Goal: Task Accomplishment & Management: Manage account settings

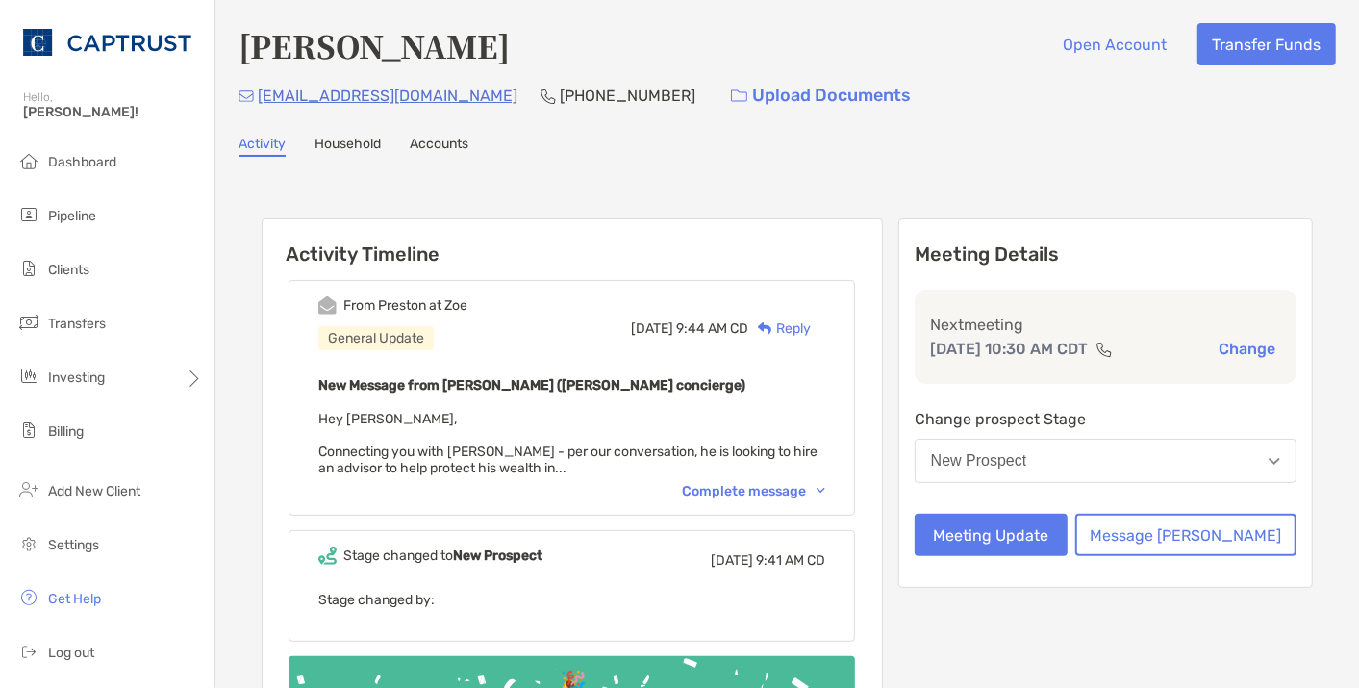
click at [1027, 462] on div "New Prospect" at bounding box center [979, 460] width 96 height 17
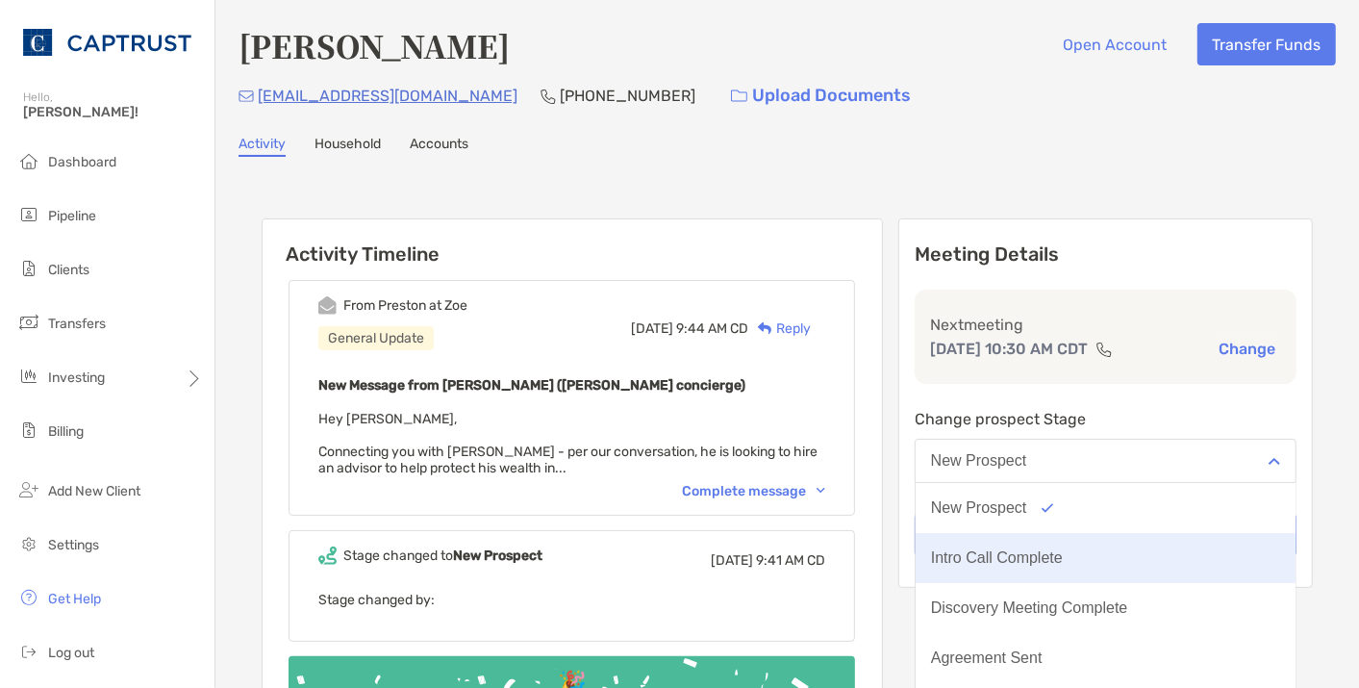
click at [1063, 549] on div "Intro Call Complete" at bounding box center [997, 557] width 132 height 17
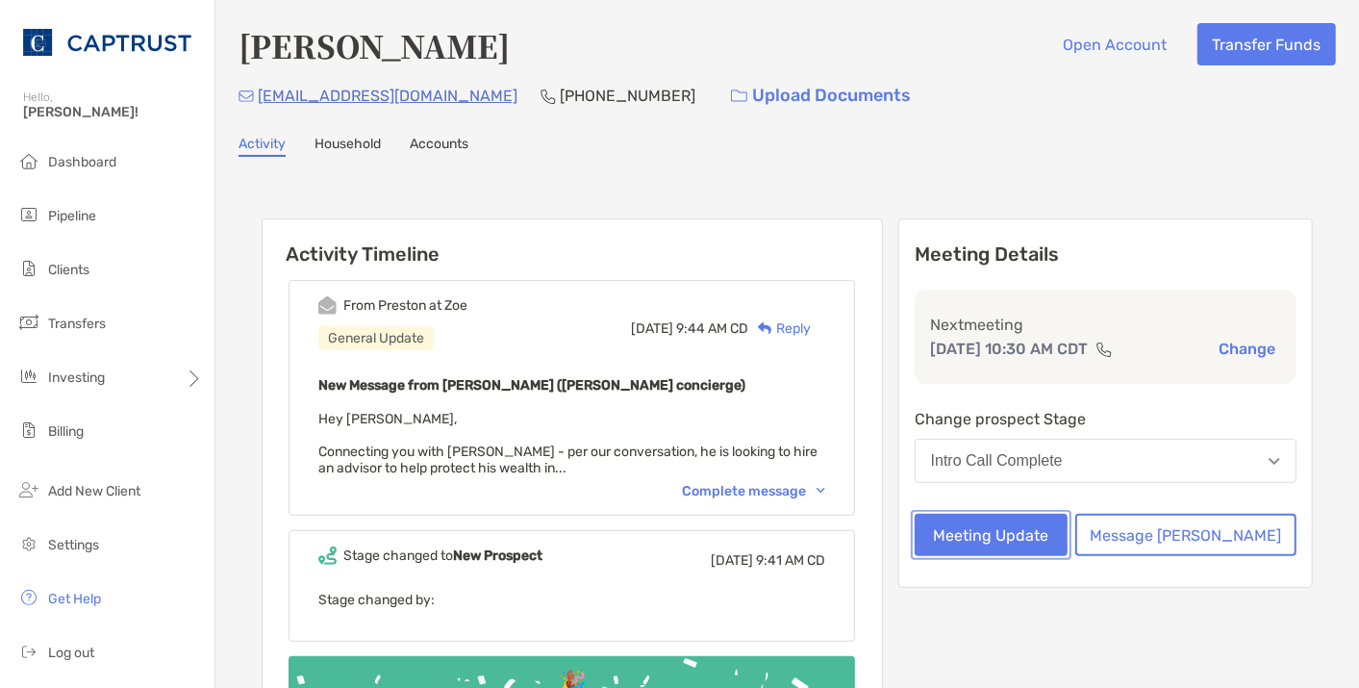
click at [1060, 527] on button "Meeting Update" at bounding box center [991, 535] width 153 height 42
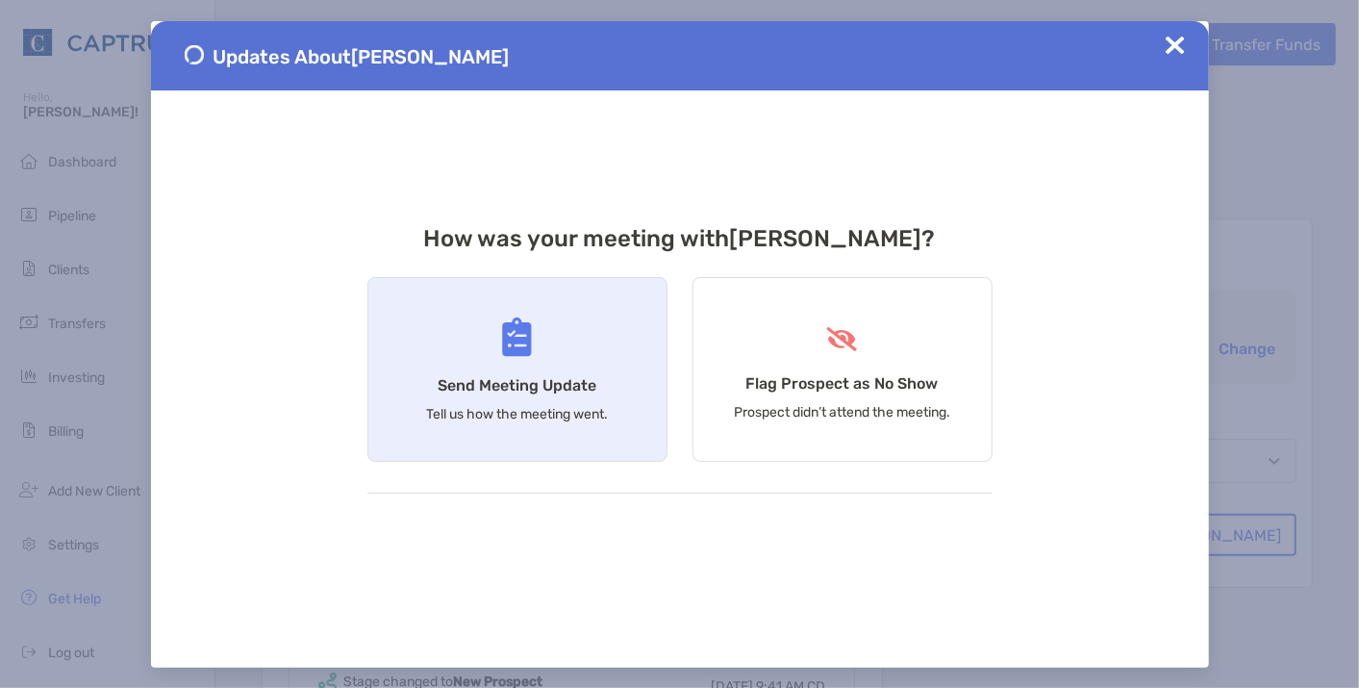
click at [538, 437] on div "Send Meeting Update Tell us how the meeting went." at bounding box center [517, 369] width 300 height 185
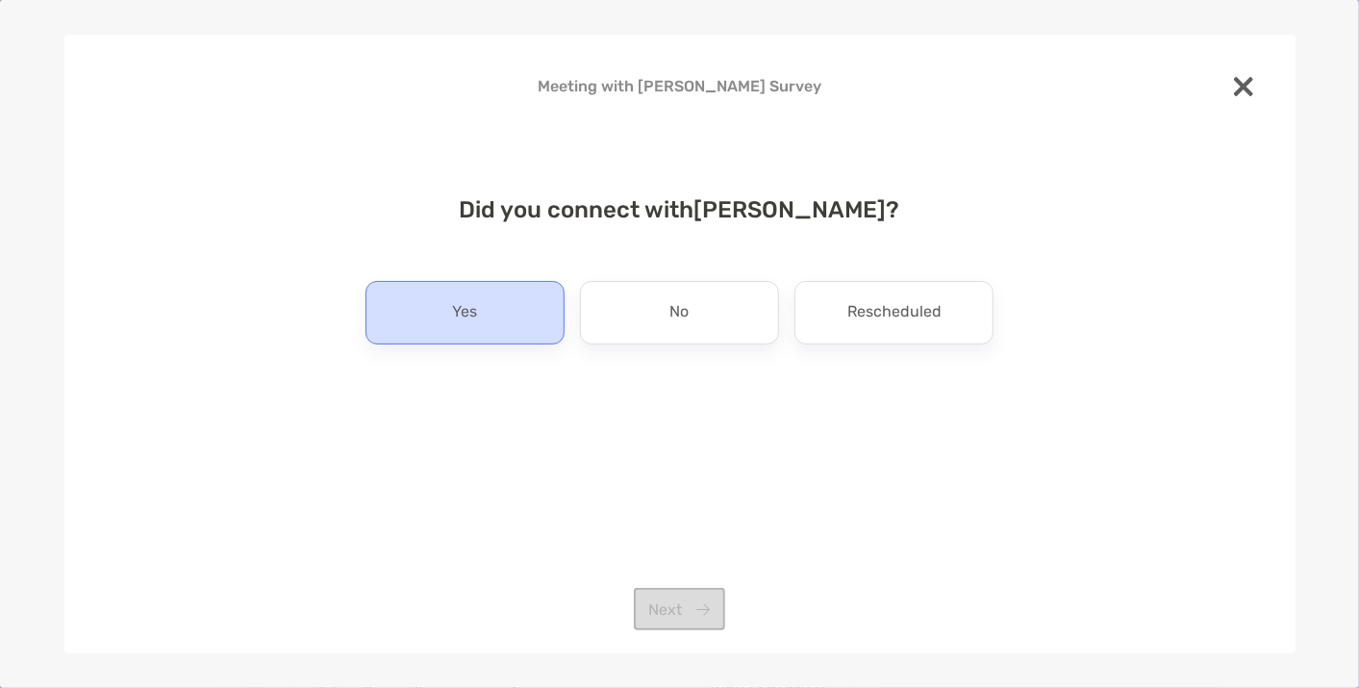
click at [472, 311] on p "Yes" at bounding box center [464, 312] width 25 height 31
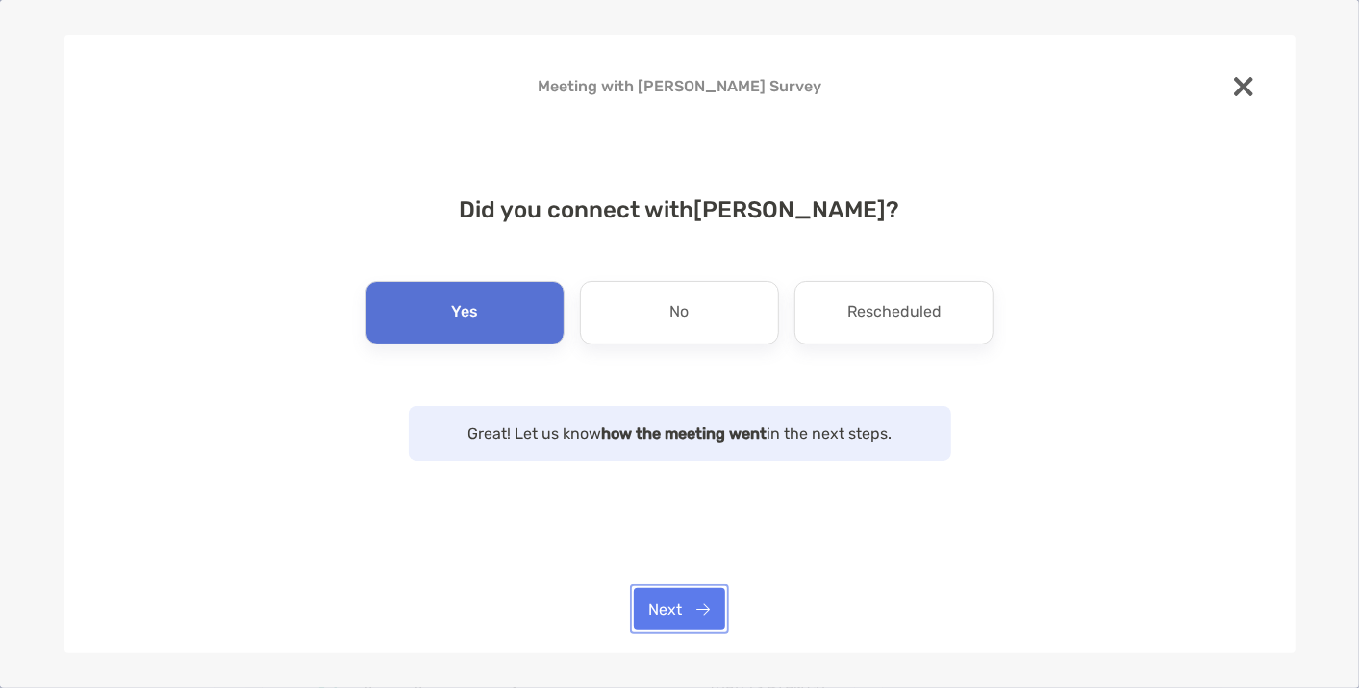
click at [655, 605] on button "Next" at bounding box center [679, 609] width 91 height 42
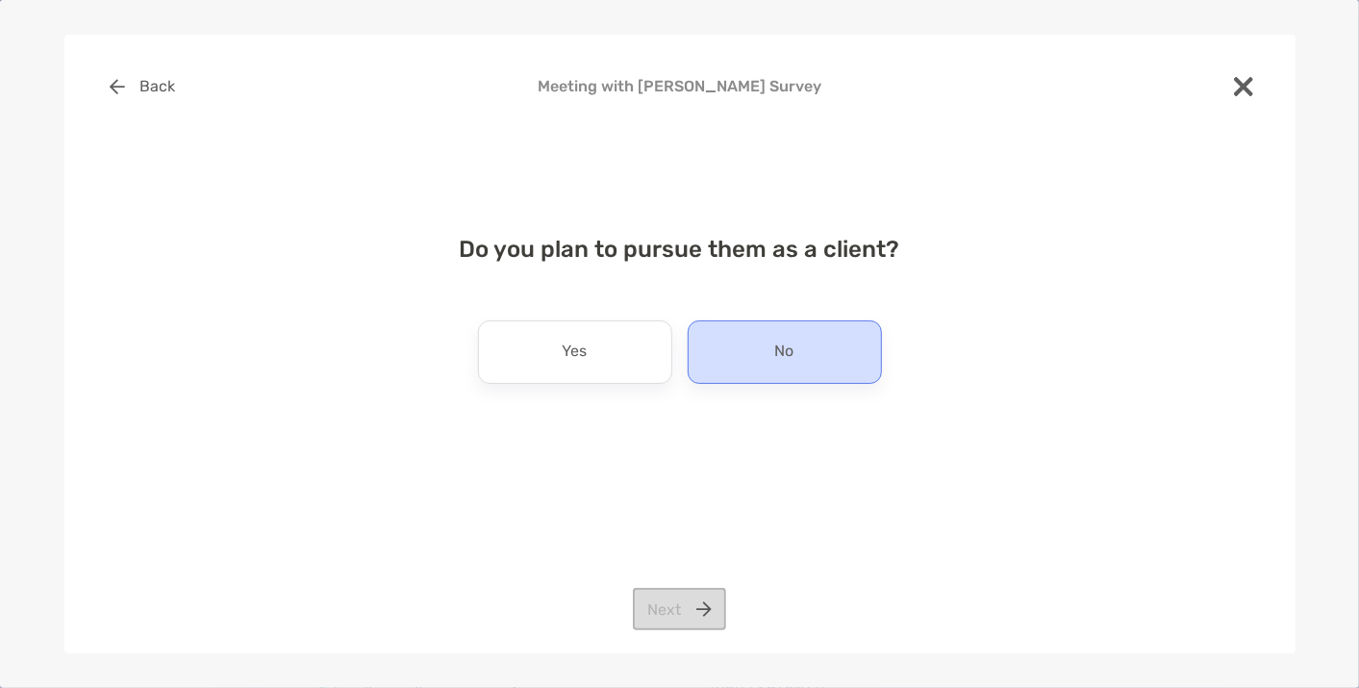
click at [803, 354] on div "No" at bounding box center [785, 351] width 194 height 63
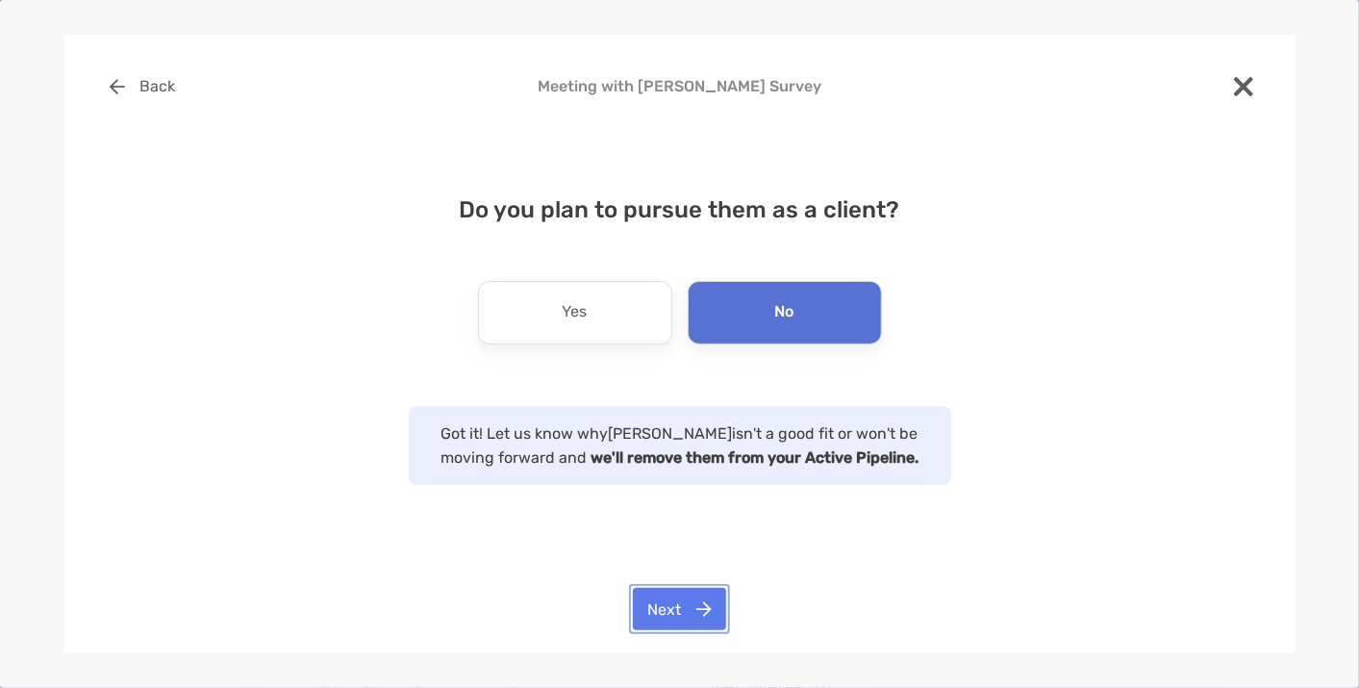
click at [669, 615] on button "Next" at bounding box center [679, 609] width 93 height 42
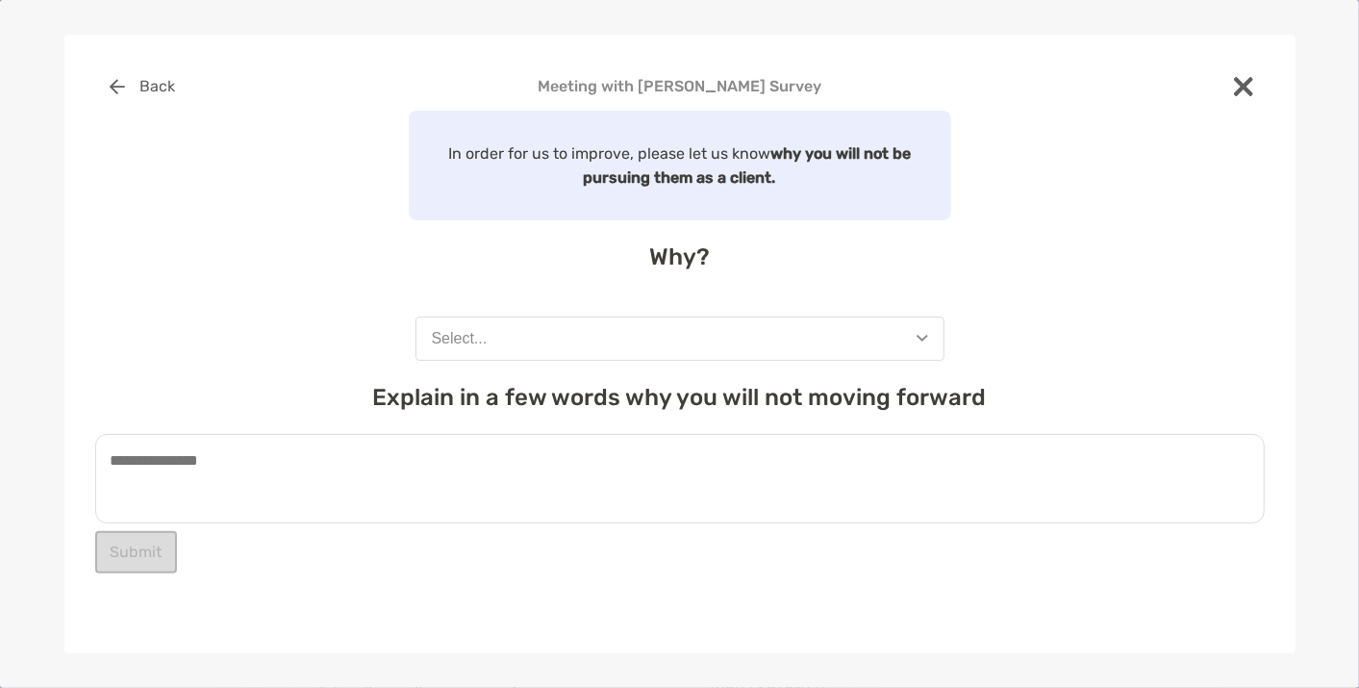
click at [606, 341] on button "Select..." at bounding box center [680, 338] width 529 height 44
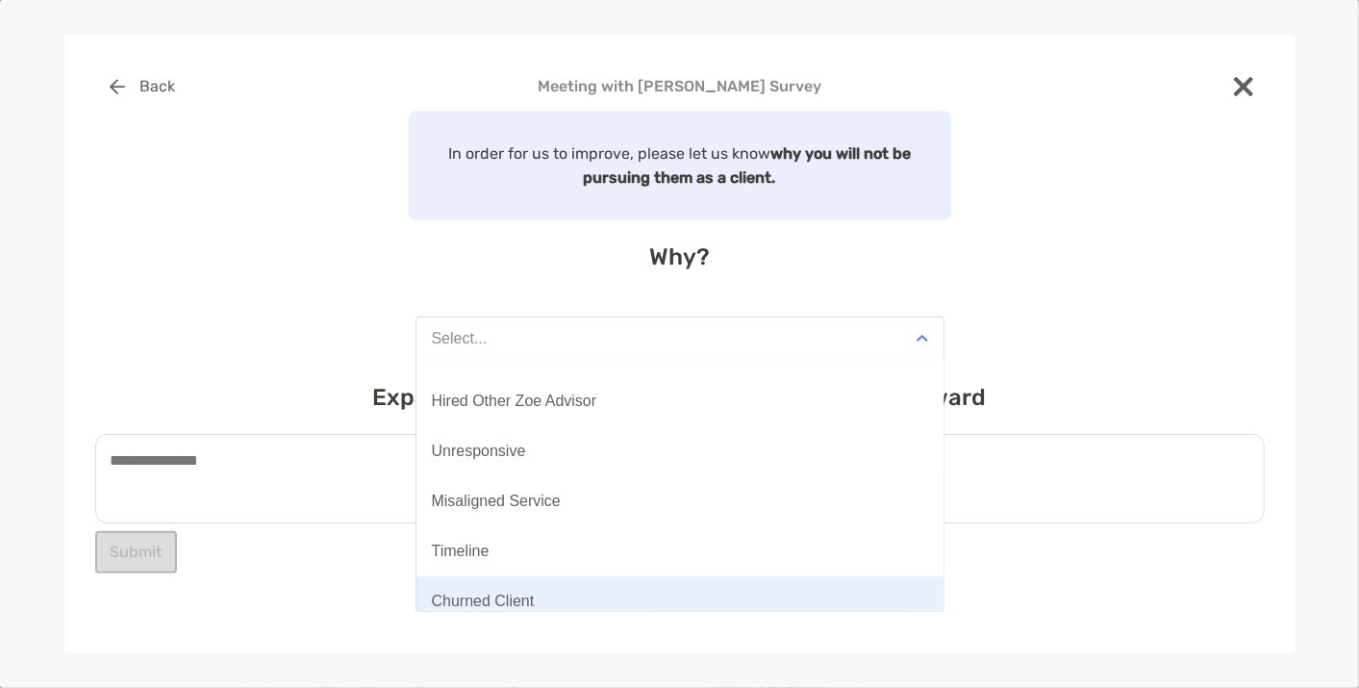
scroll to position [150, 0]
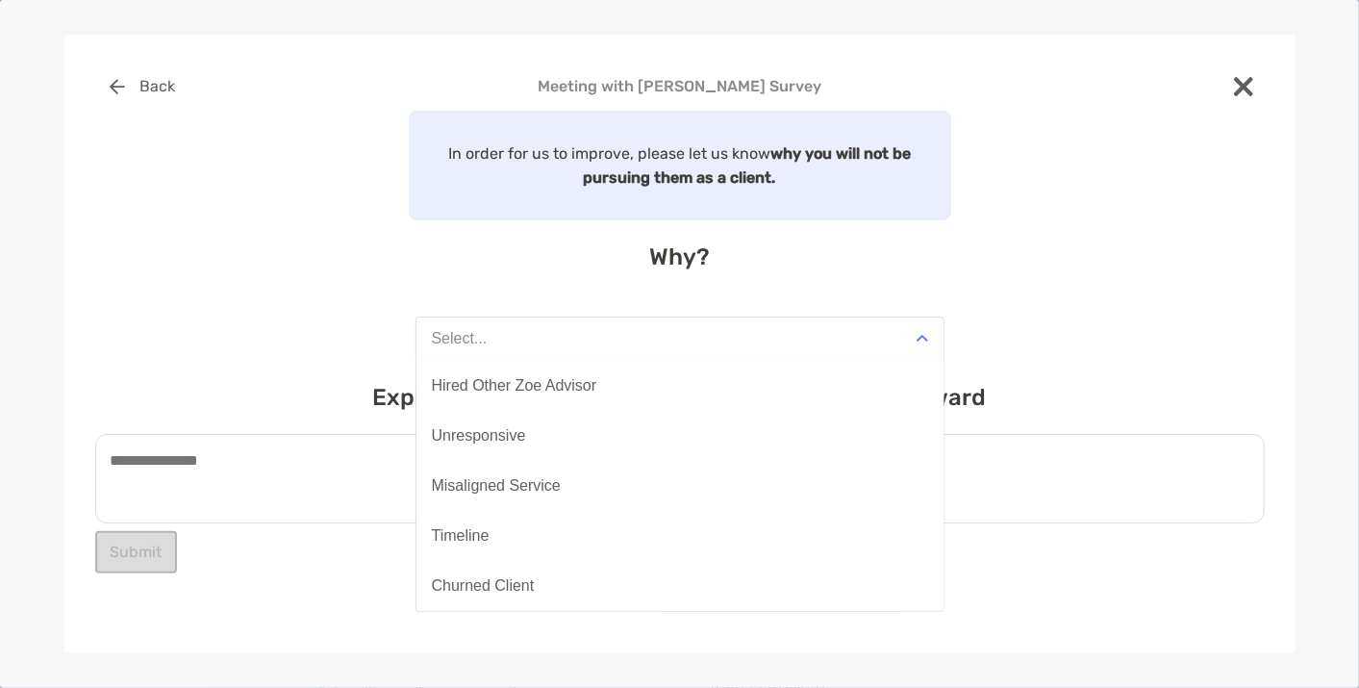
click at [565, 521] on button "Timeline" at bounding box center [680, 536] width 527 height 50
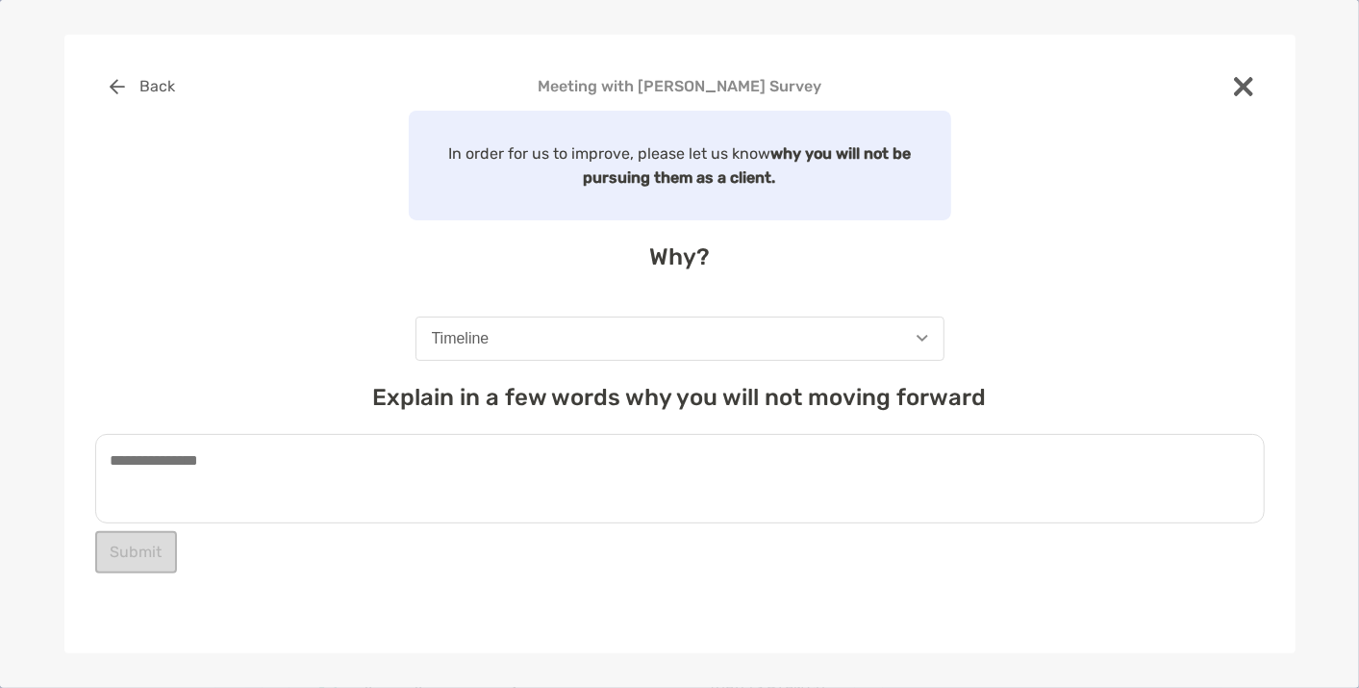
click at [433, 468] on textarea at bounding box center [680, 478] width 1170 height 89
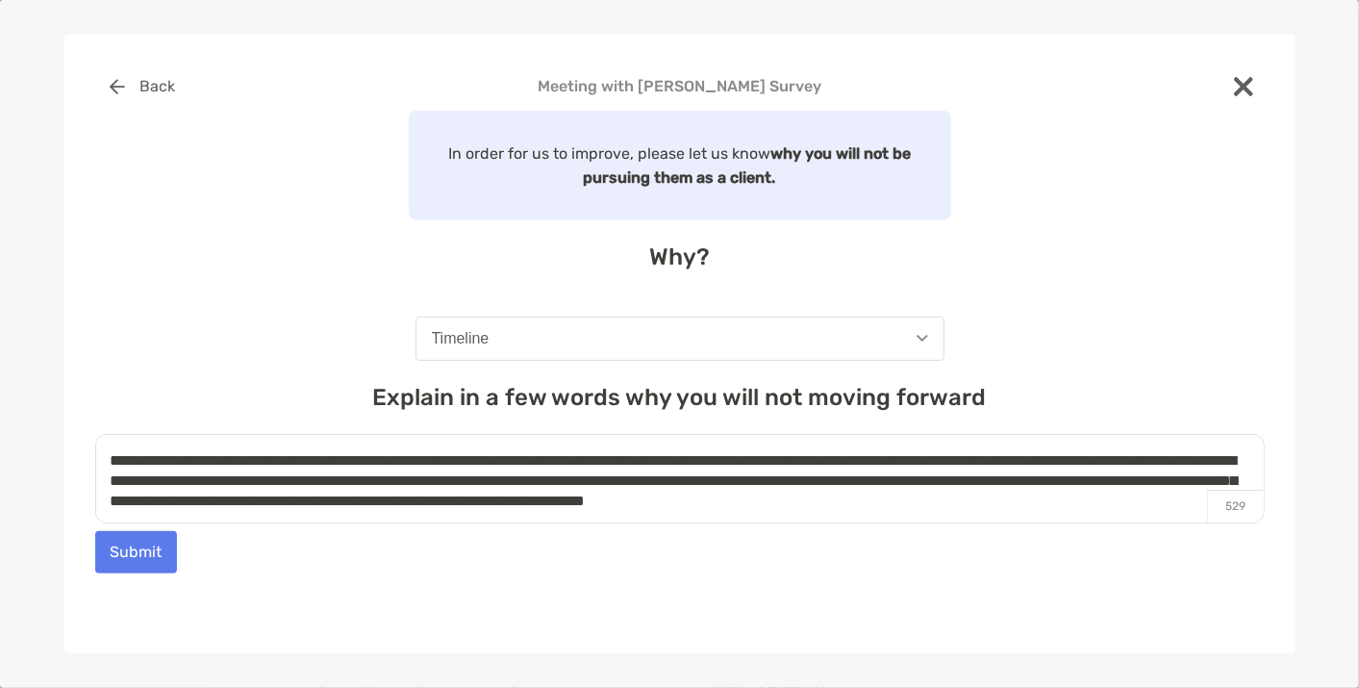
scroll to position [6, 0]
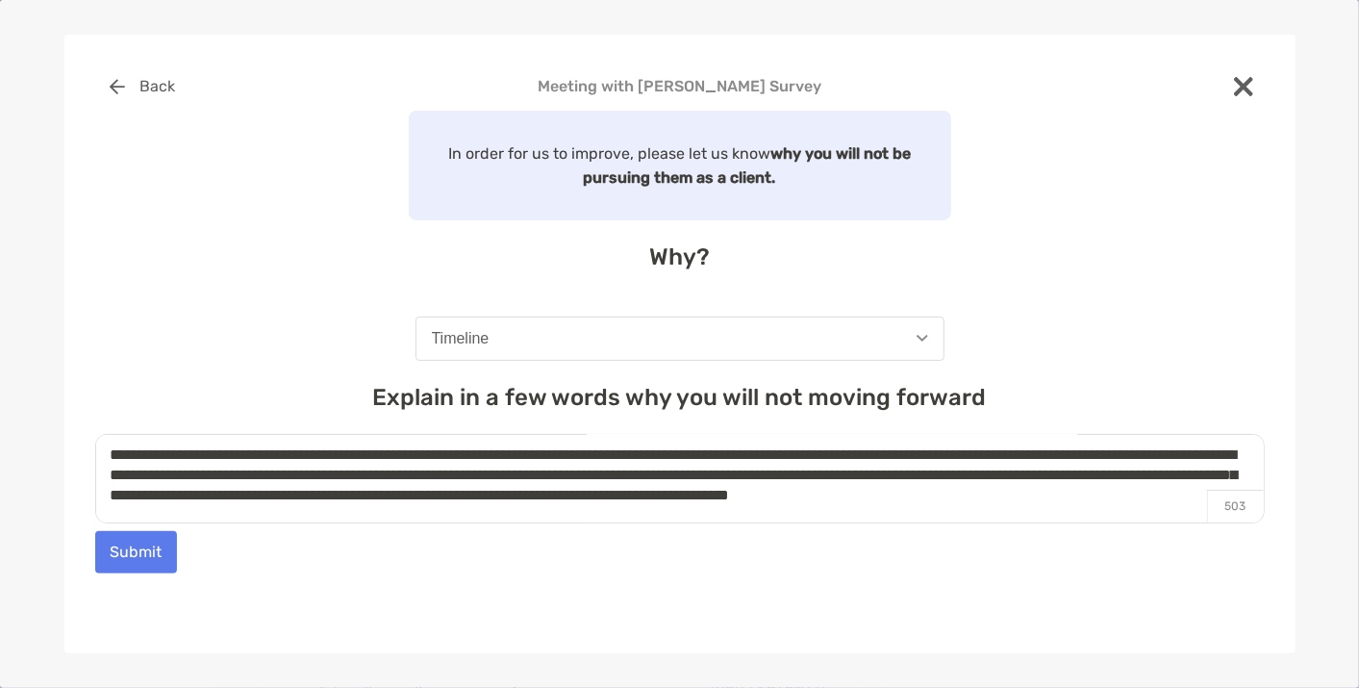
drag, startPoint x: 1001, startPoint y: 491, endPoint x: 1010, endPoint y: 481, distance: 12.9
click at [1001, 489] on textarea "**********" at bounding box center [680, 478] width 1170 height 89
click at [443, 517] on textarea "**********" at bounding box center [680, 478] width 1170 height 89
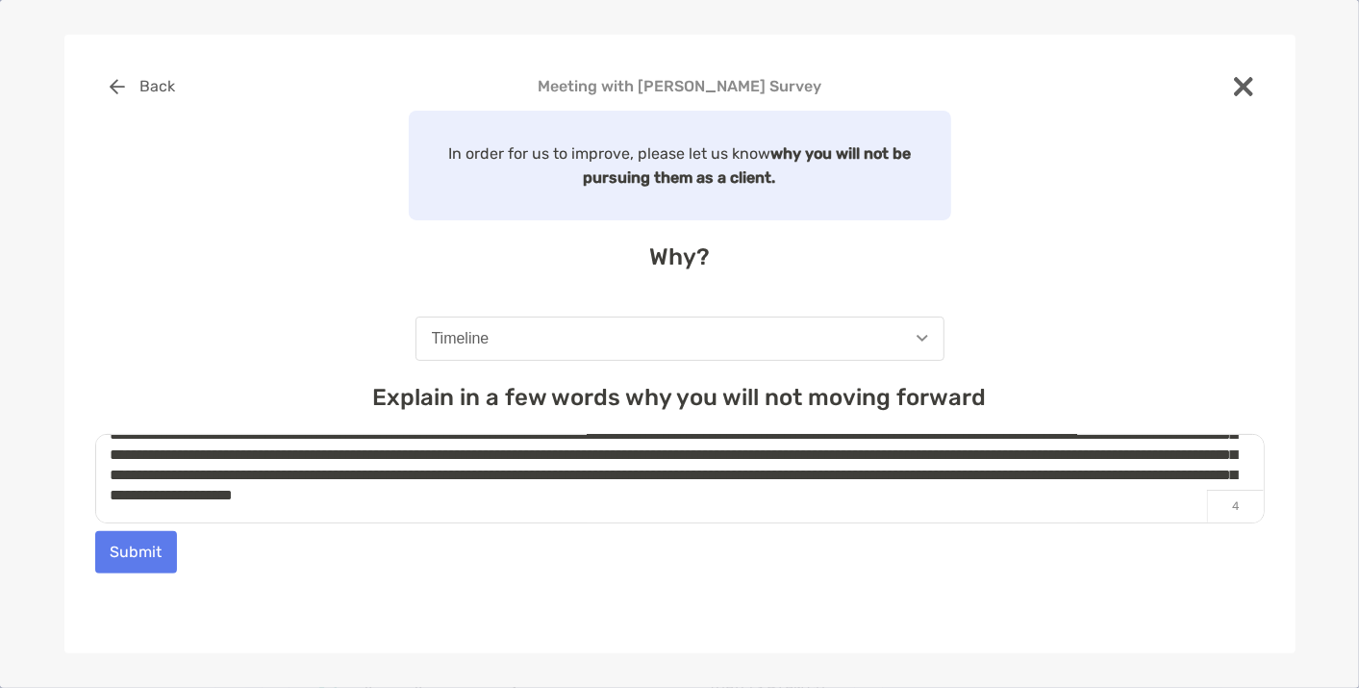
scroll to position [0, 0]
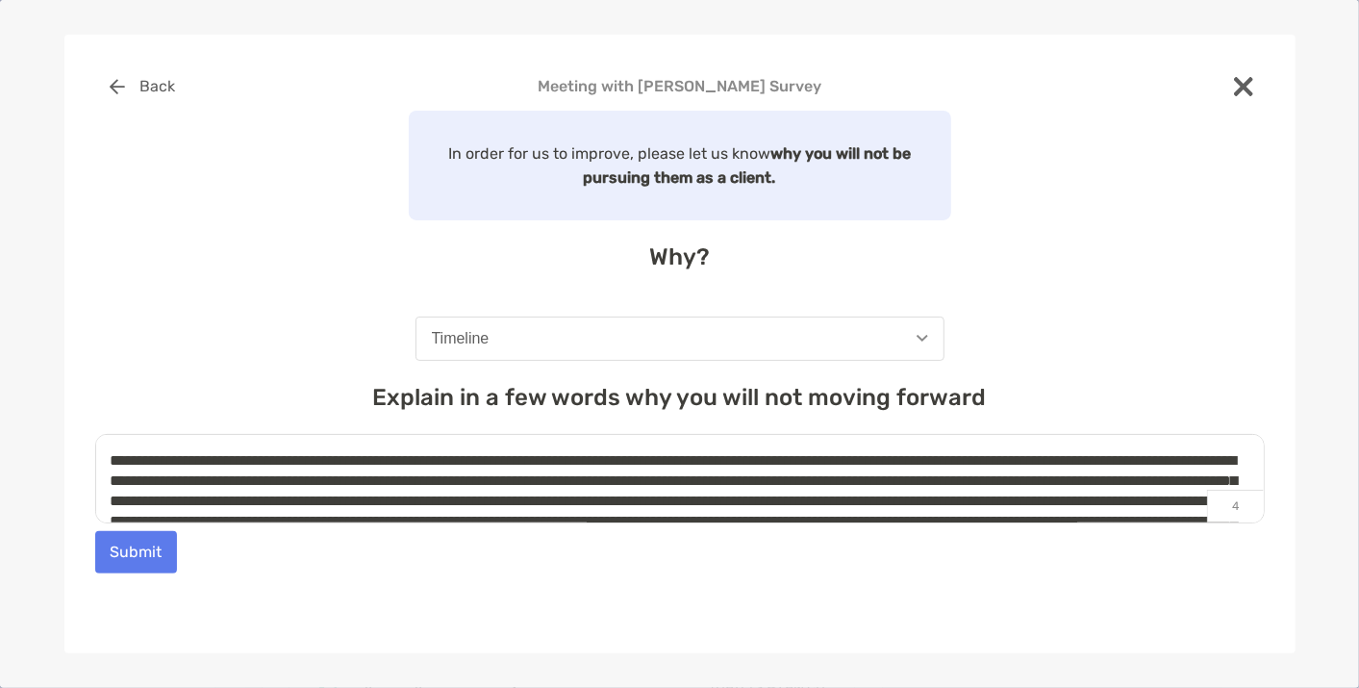
drag, startPoint x: 499, startPoint y: 505, endPoint x: 412, endPoint y: 505, distance: 87.5
type textarea "**********"
click at [116, 553] on button "Submit" at bounding box center [136, 552] width 82 height 42
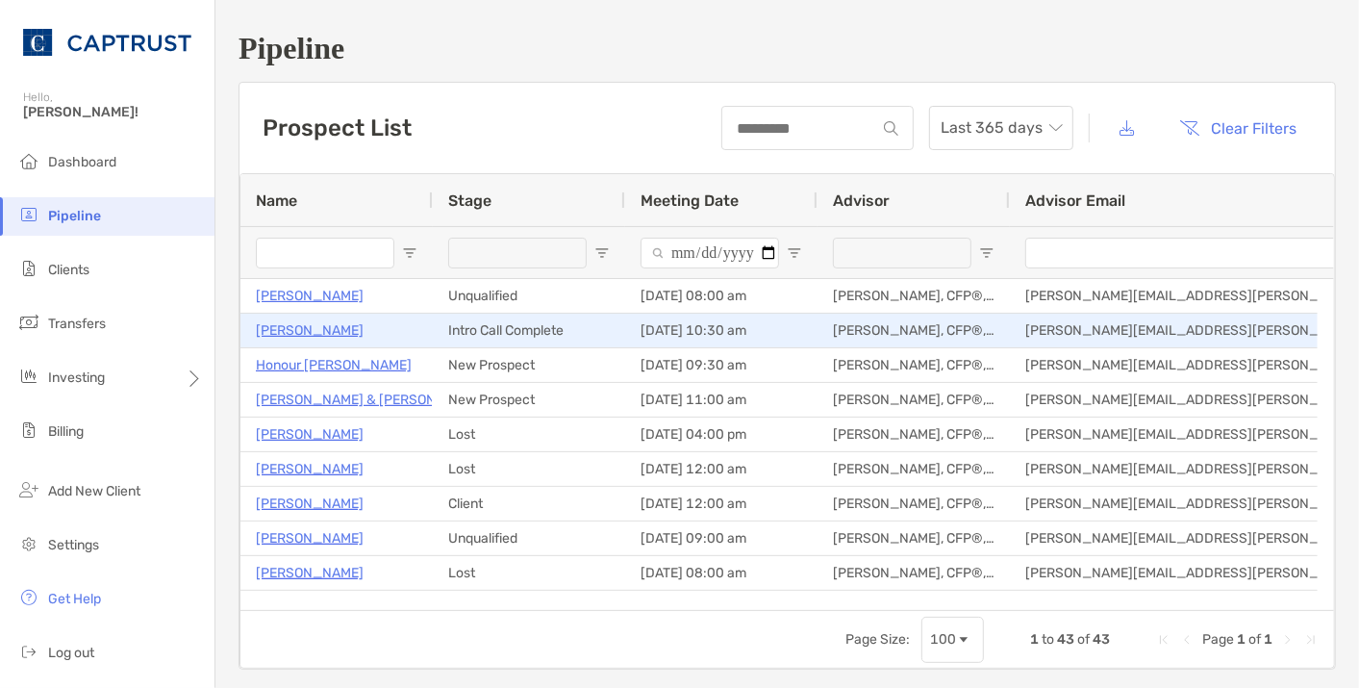
click at [338, 331] on p "[PERSON_NAME]" at bounding box center [310, 330] width 108 height 24
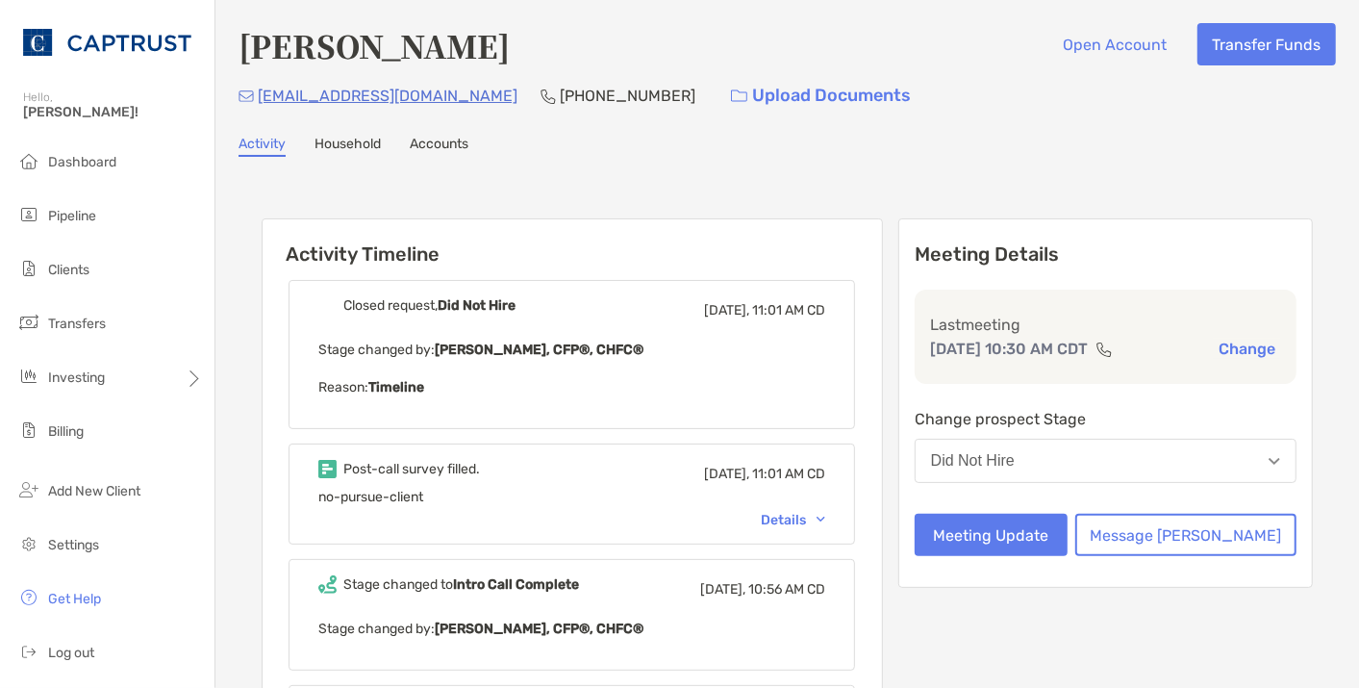
click at [716, 385] on p "Reason: Timeline" at bounding box center [571, 387] width 507 height 24
click at [1036, 537] on button "Meeting Update" at bounding box center [991, 535] width 153 height 42
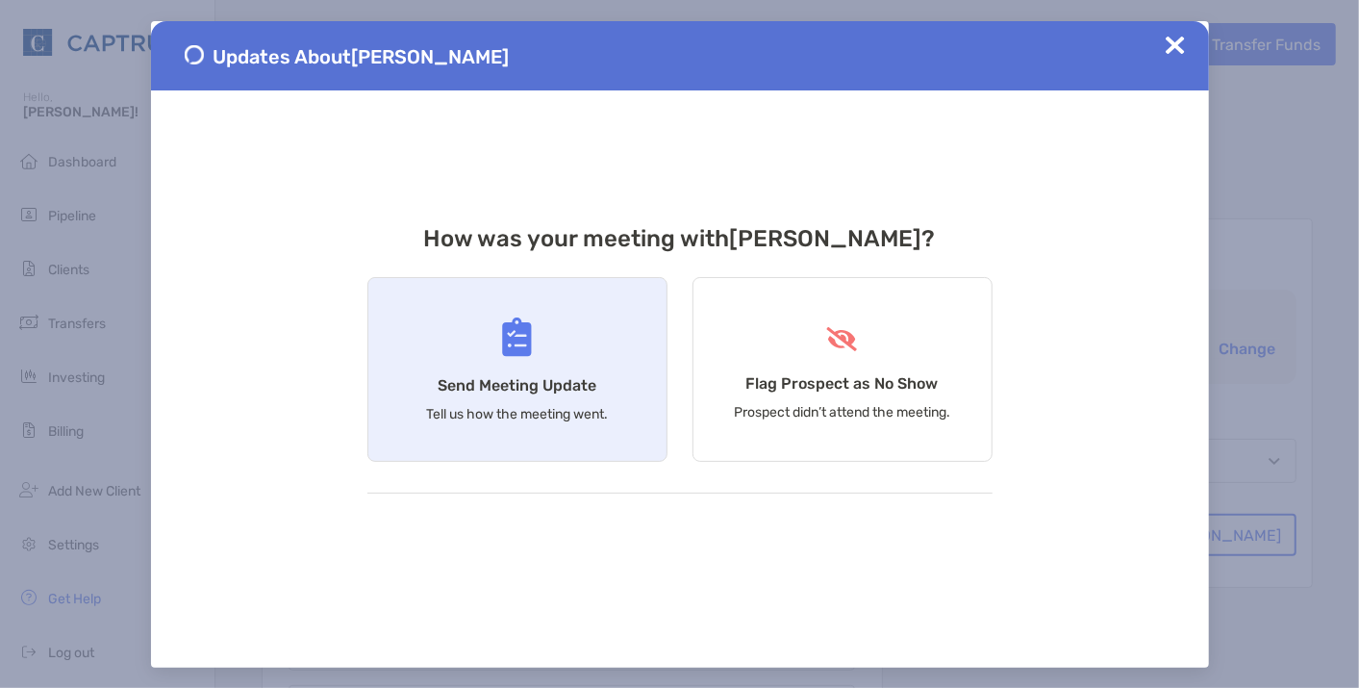
click at [548, 364] on div "Send Meeting Update Tell us how the meeting went." at bounding box center [517, 369] width 300 height 185
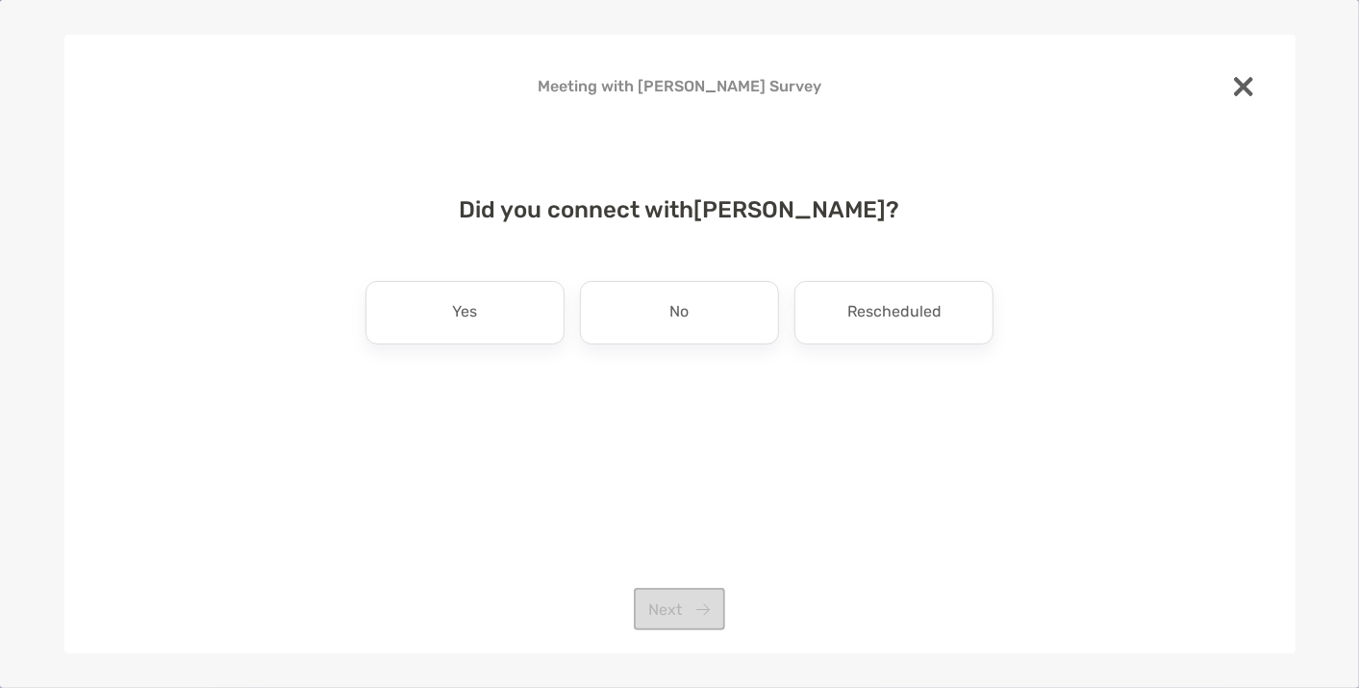
click at [1238, 96] on div at bounding box center [1244, 88] width 42 height 46
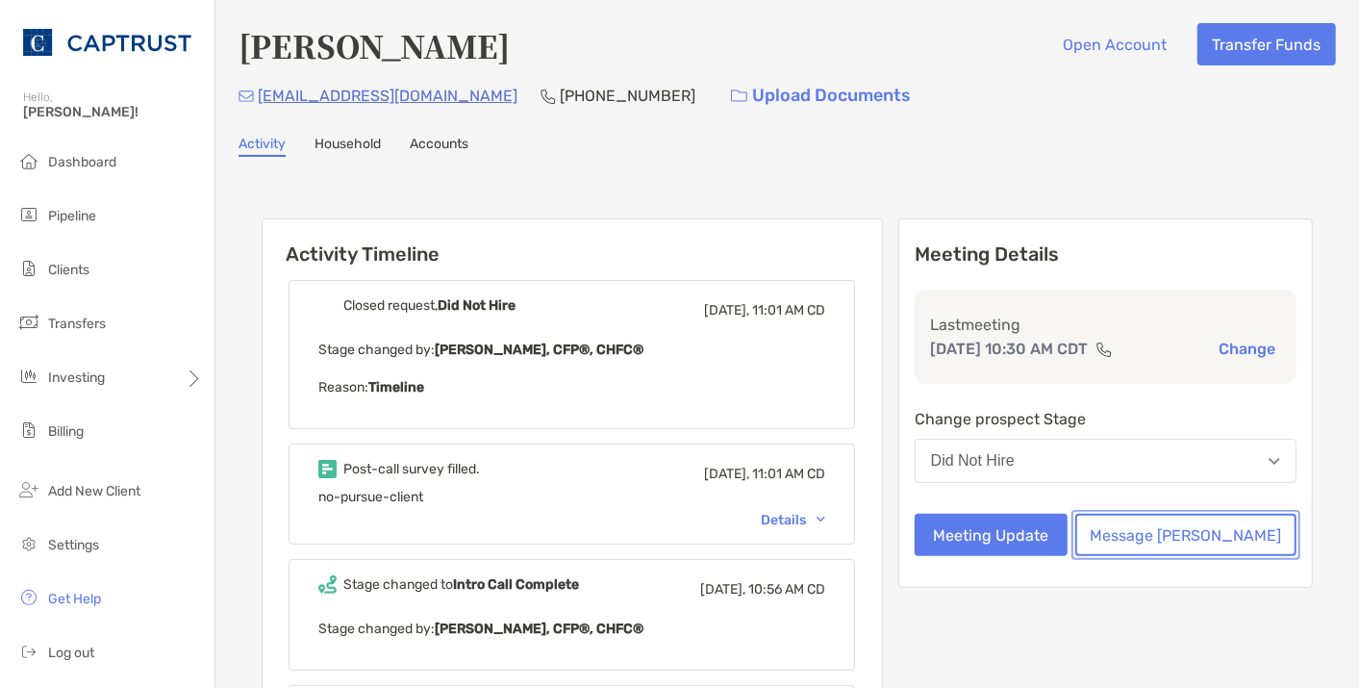
click at [1214, 527] on button "Message [PERSON_NAME]" at bounding box center [1185, 535] width 221 height 42
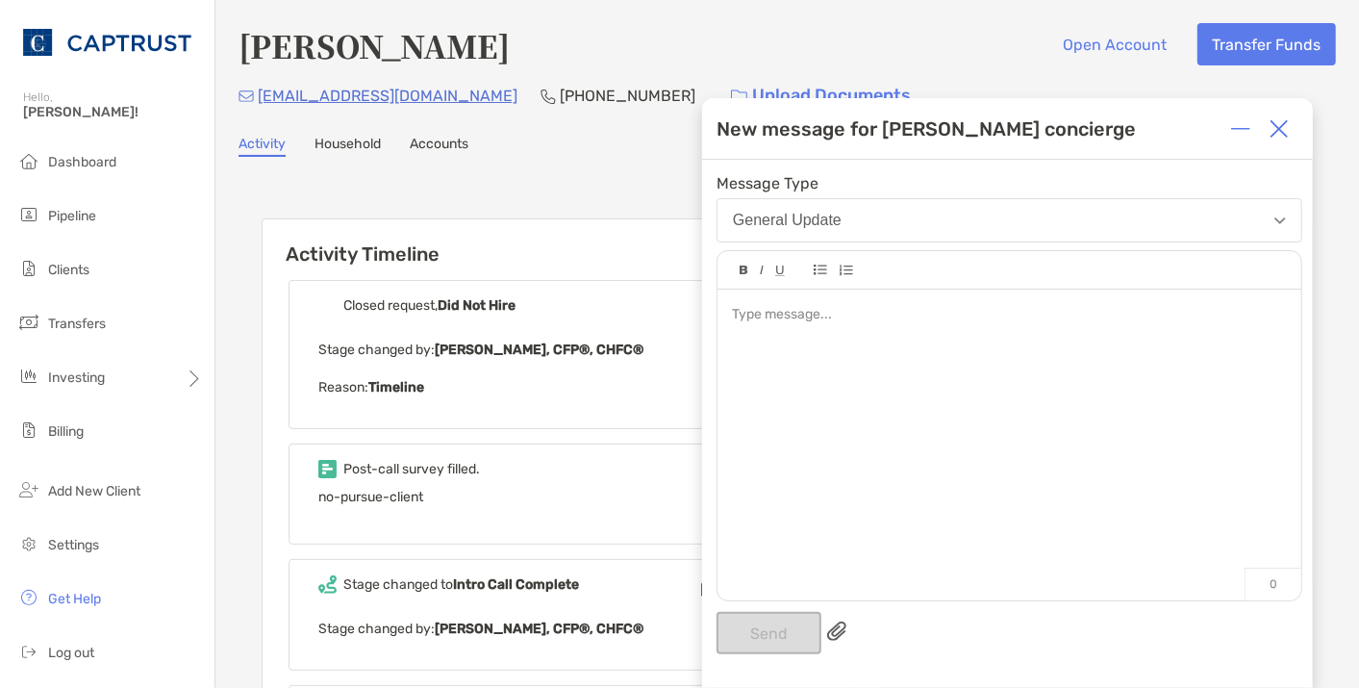
click at [1009, 373] on div at bounding box center [1010, 435] width 584 height 291
click at [935, 213] on button "General Update" at bounding box center [1010, 220] width 586 height 44
drag, startPoint x: 571, startPoint y: 165, endPoint x: 582, endPoint y: 179, distance: 17.1
click at [573, 168] on div "[PERSON_NAME] Open Account Transfer Funds [EMAIL_ADDRESS][DOMAIN_NAME] [PHONE_N…" at bounding box center [787, 633] width 1144 height 1267
click at [794, 405] on div at bounding box center [1010, 435] width 584 height 291
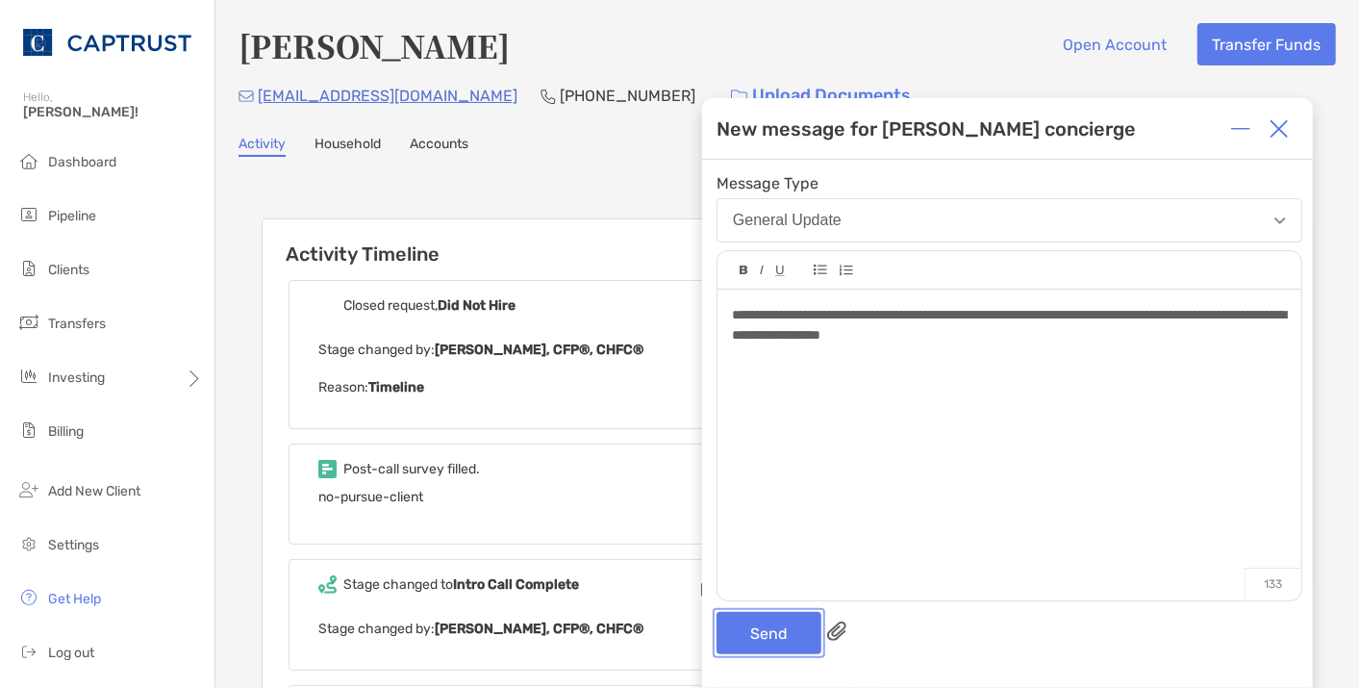
click at [780, 630] on button "Send" at bounding box center [769, 633] width 105 height 42
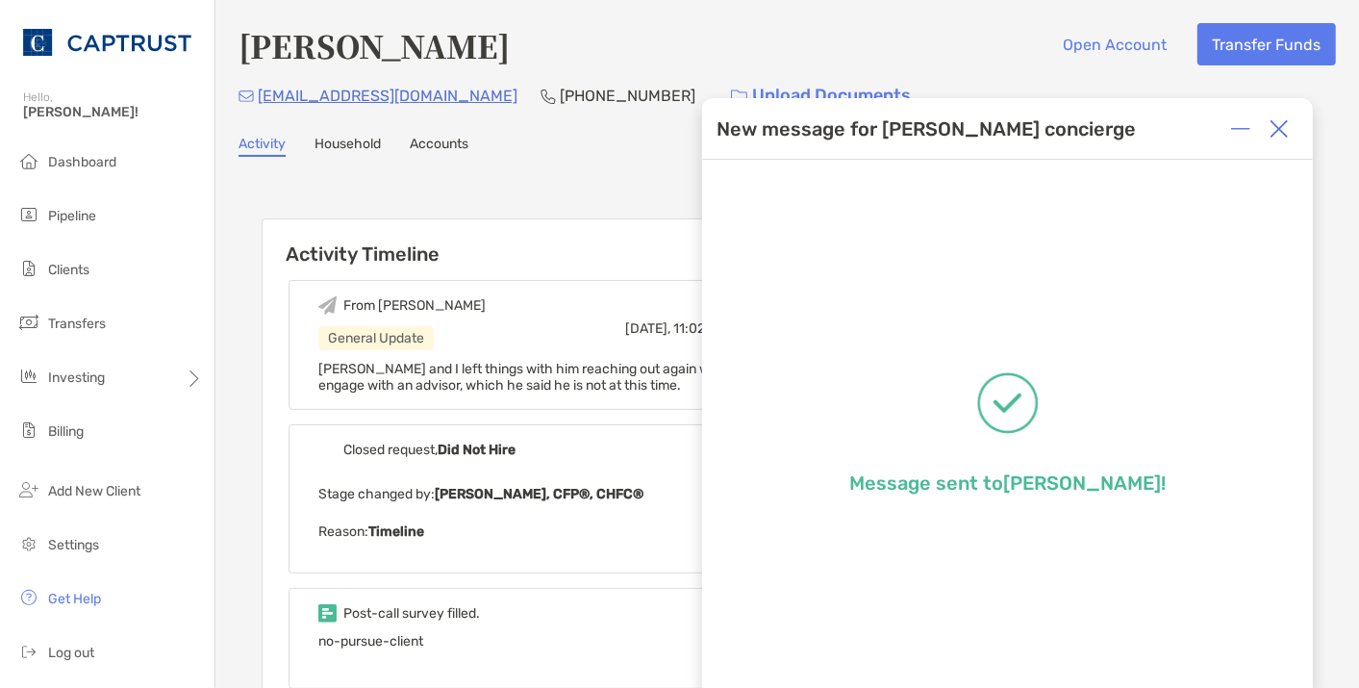
click at [1281, 132] on img at bounding box center [1279, 128] width 19 height 19
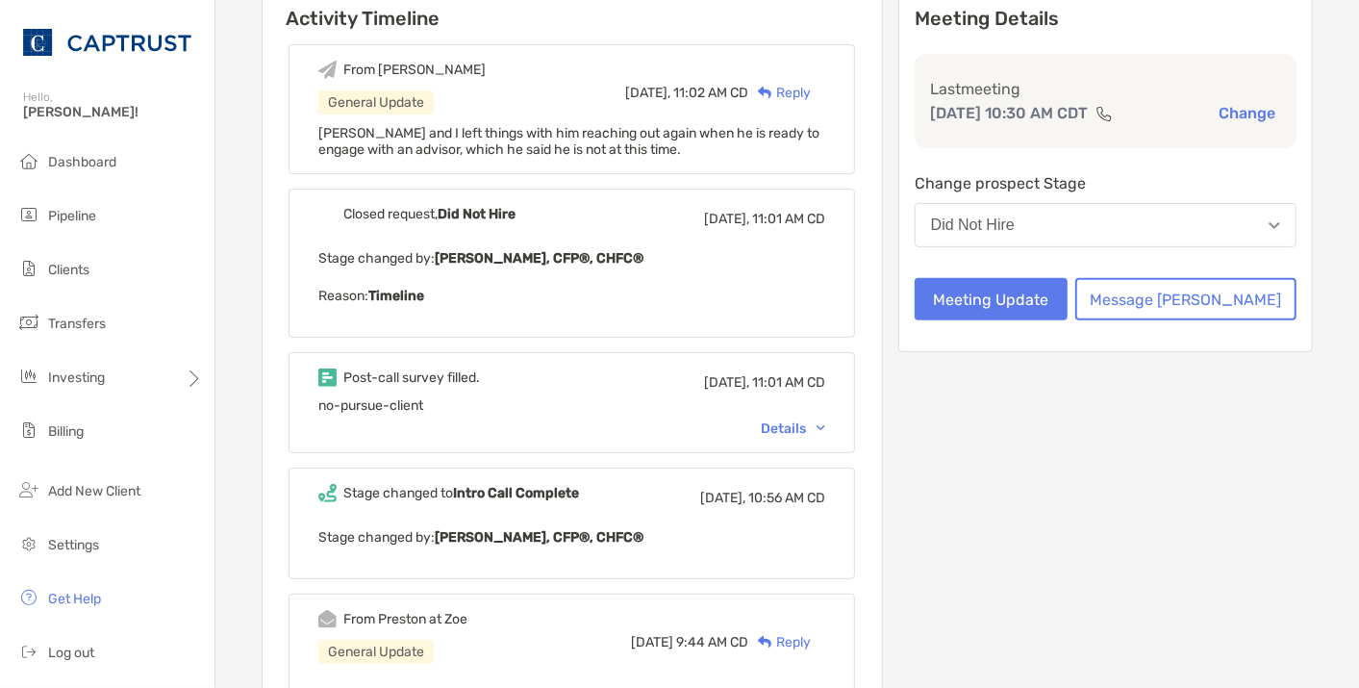
scroll to position [320, 0]
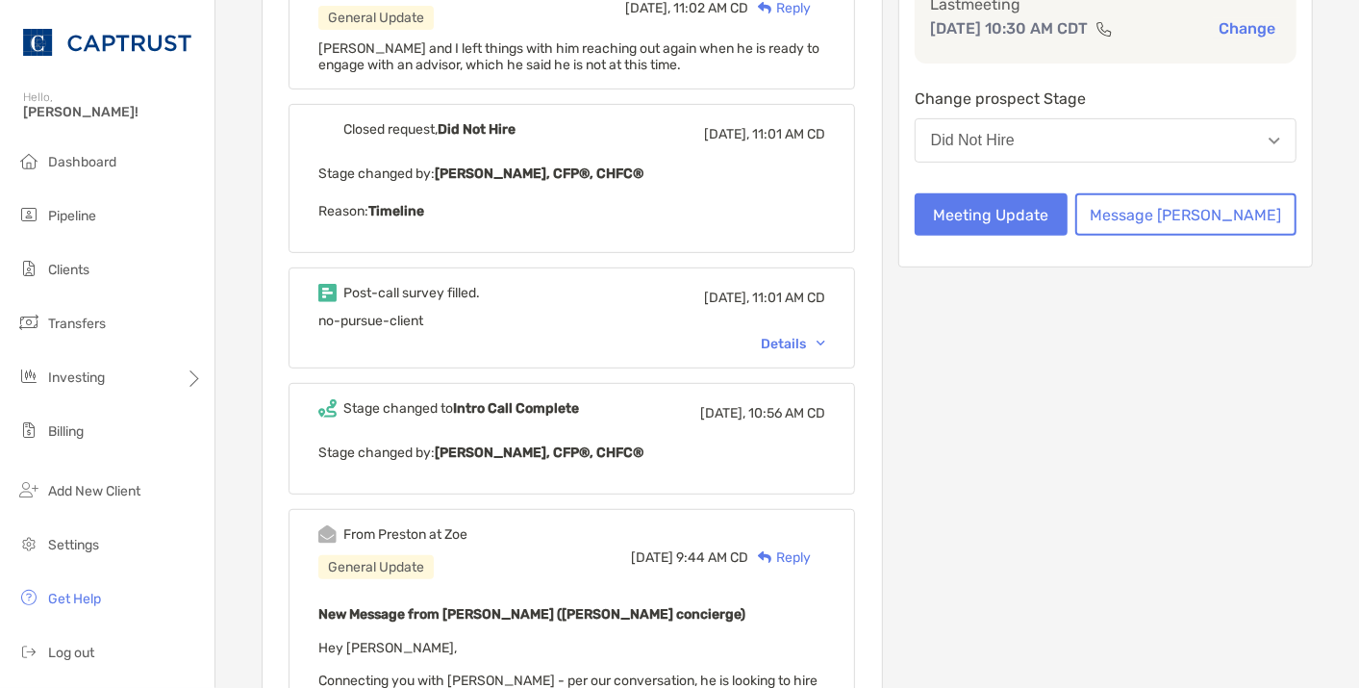
click at [842, 329] on div "Post-call survey filled. [DATE], 11:01 AM CD no-pursue-client Details" at bounding box center [572, 317] width 567 height 101
click at [825, 341] on img at bounding box center [821, 344] width 9 height 6
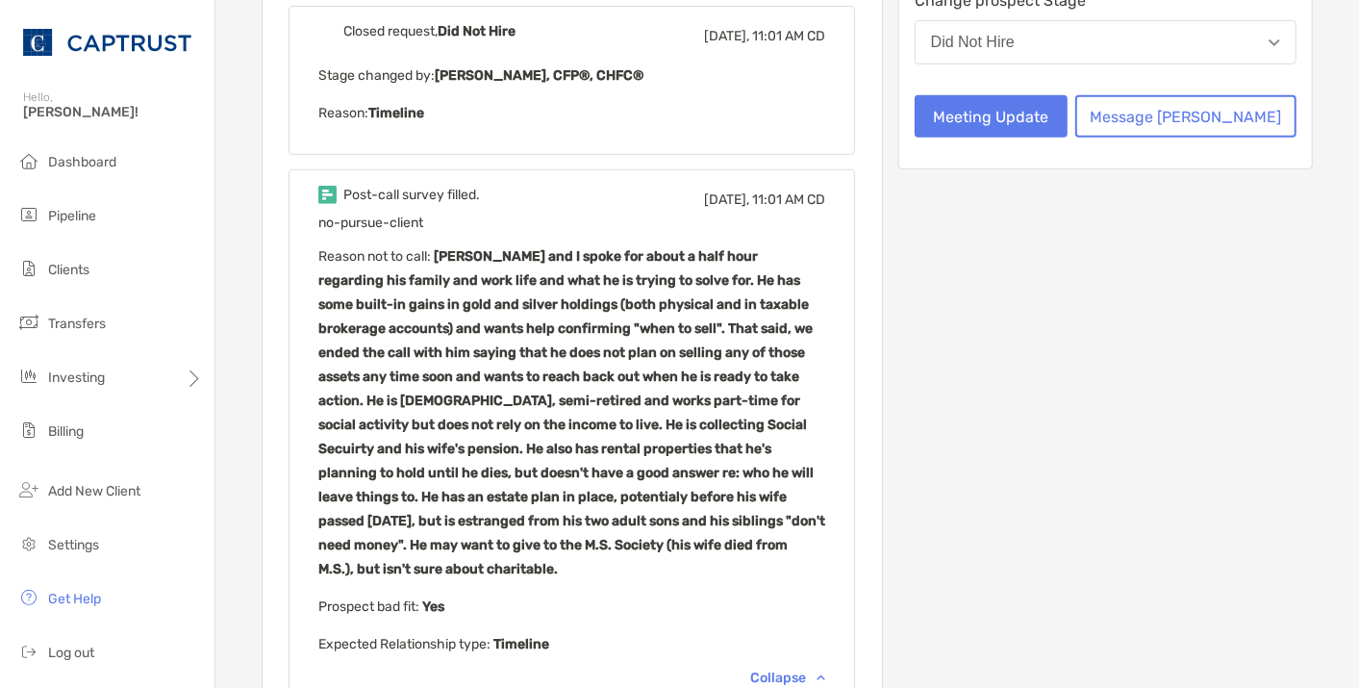
scroll to position [534, 0]
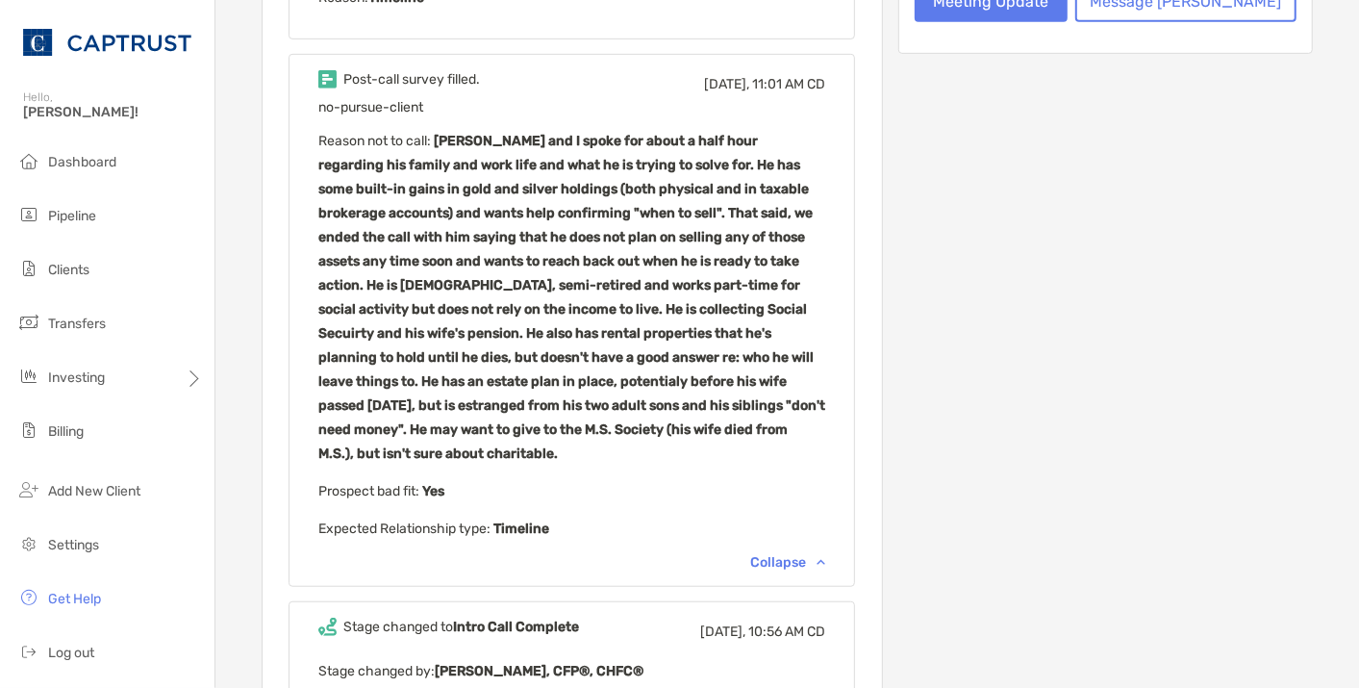
click at [299, 159] on div "From [PERSON_NAME] General Update [DATE], 11:02 AM CD Reply [PERSON_NAME] and I…" at bounding box center [573, 485] width 620 height 1506
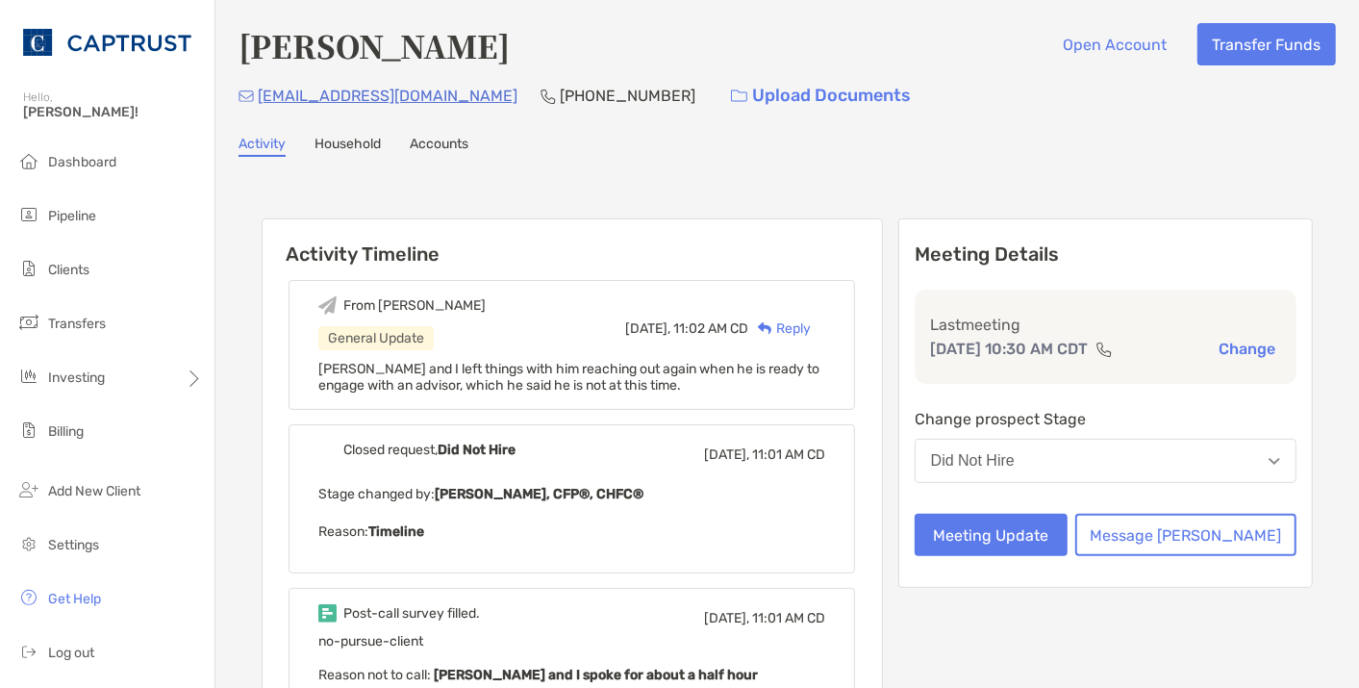
click at [469, 369] on span "[PERSON_NAME] and I left things with him reaching out again when he is ready to…" at bounding box center [568, 377] width 501 height 33
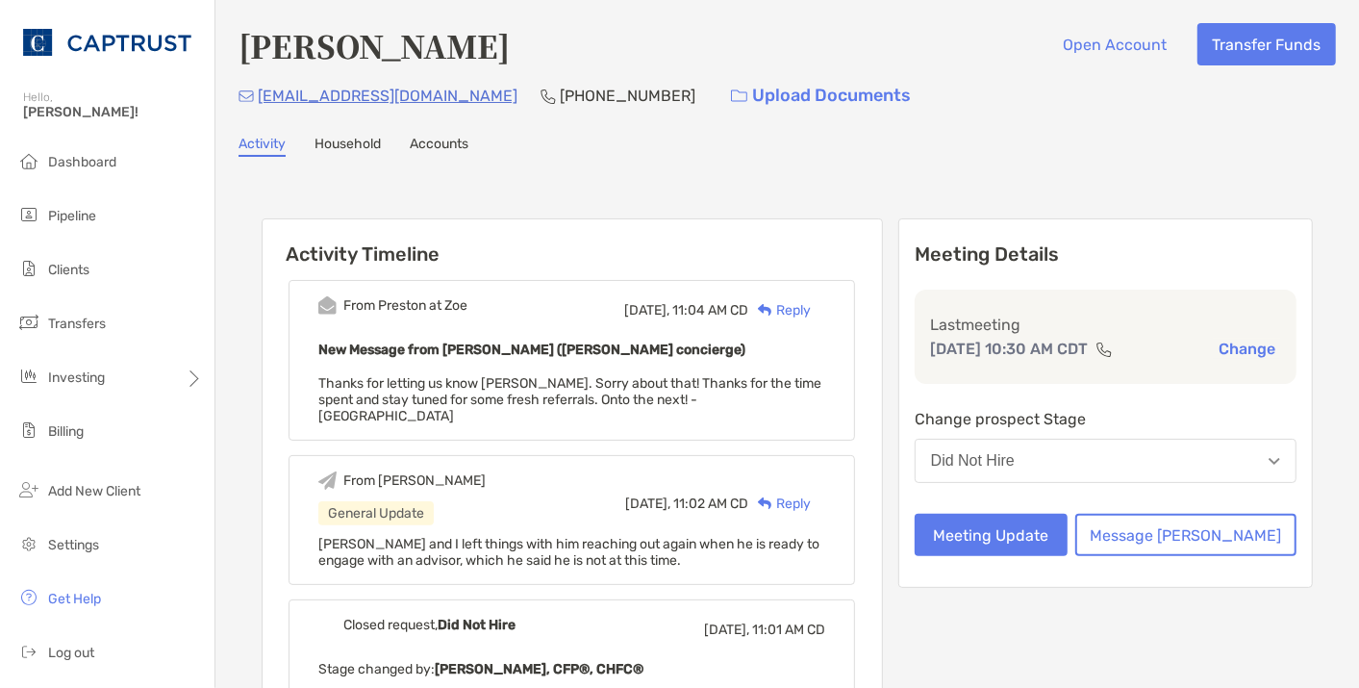
drag, startPoint x: 786, startPoint y: 152, endPoint x: 770, endPoint y: 5, distance: 148.1
click at [786, 152] on div "Activity Household Accounts" at bounding box center [788, 146] width 1098 height 21
